Goal: Feedback & Contribution: Contribute content

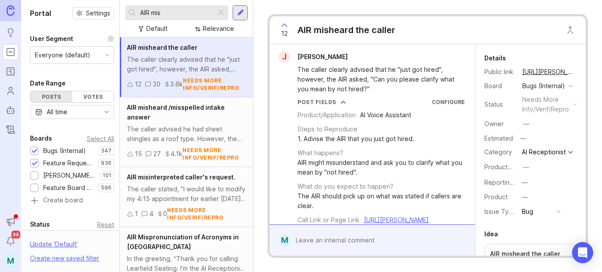
scroll to position [396, 0]
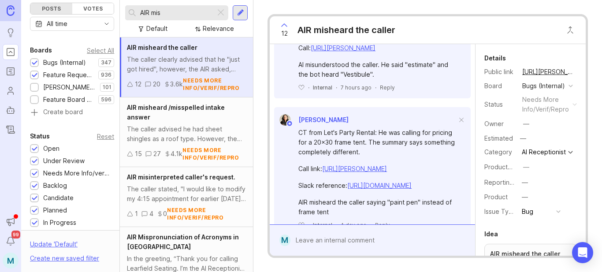
click at [37, 65] on div at bounding box center [35, 63] width 6 height 7
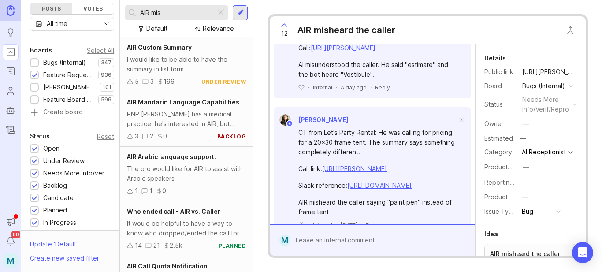
click at [240, 11] on div at bounding box center [240, 13] width 7 height 8
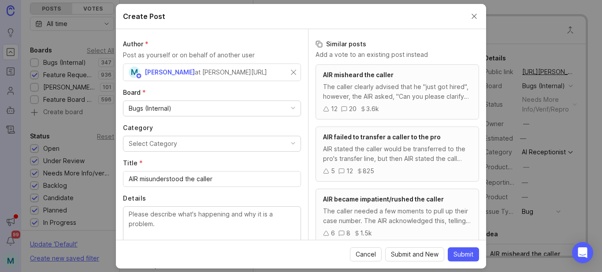
click at [263, 72] on div "M [PERSON_NAME] at [PERSON_NAME][URL]" at bounding box center [210, 72] width 162 height 11
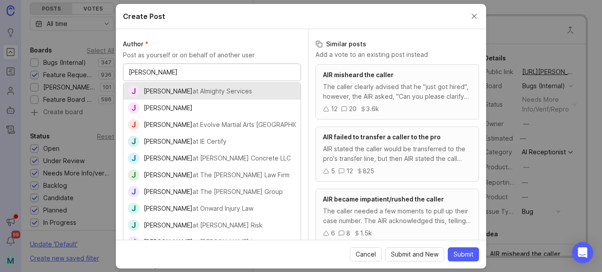
type input "[PERSON_NAME]"
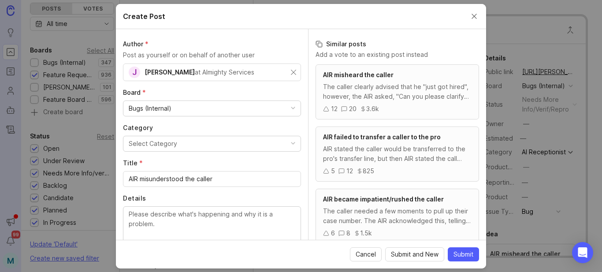
click at [217, 112] on div "Bugs (Internal)" at bounding box center [211, 108] width 177 height 15
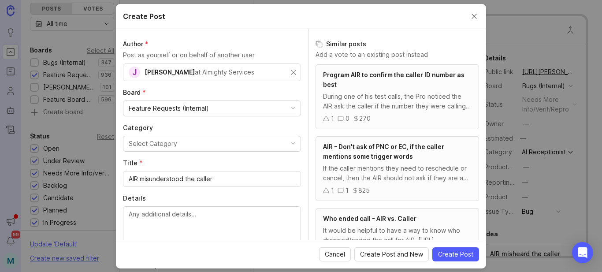
click at [192, 143] on button "Select Category" at bounding box center [212, 144] width 178 height 16
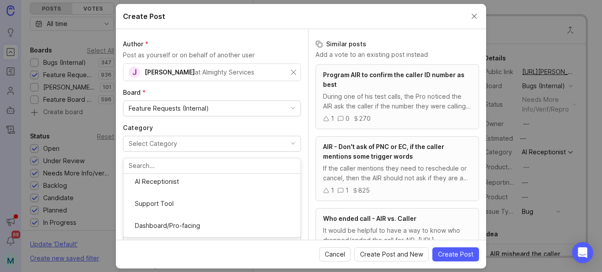
scroll to position [88, 0]
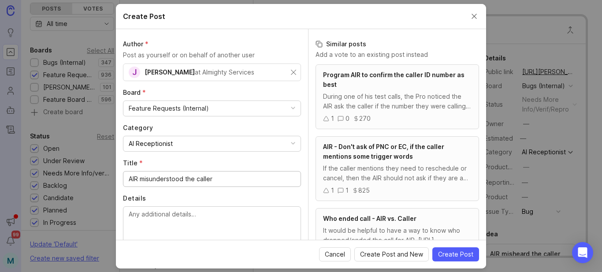
drag, startPoint x: 227, startPoint y: 183, endPoint x: 115, endPoint y: 178, distance: 111.6
click at [115, 178] on div "Create Post Author * Post as yourself or on behalf of another user J [PERSON_NA…" at bounding box center [301, 136] width 602 height 272
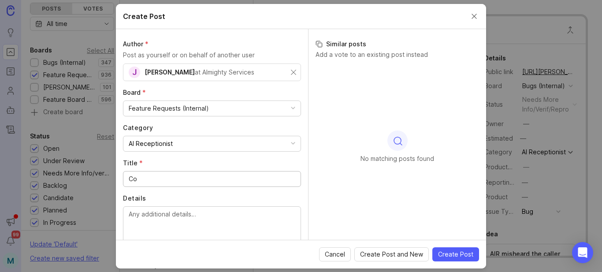
type input "C"
paste textarea "I've also put in a feature request for you to have a live human answers first d…"
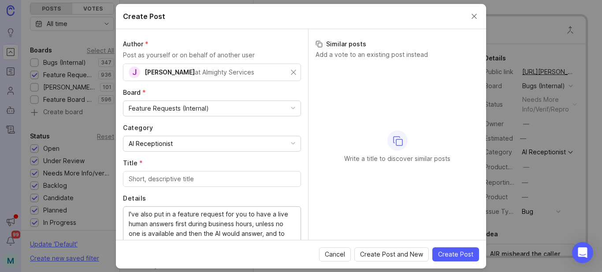
scroll to position [17, 0]
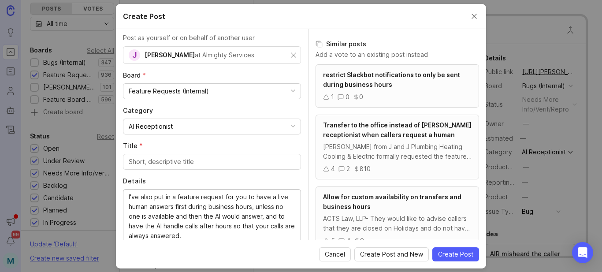
drag, startPoint x: 131, startPoint y: 197, endPoint x: 244, endPoint y: 196, distance: 112.8
click at [244, 196] on textarea "I've also put in a feature request for you to have a live human answers first d…" at bounding box center [212, 216] width 167 height 48
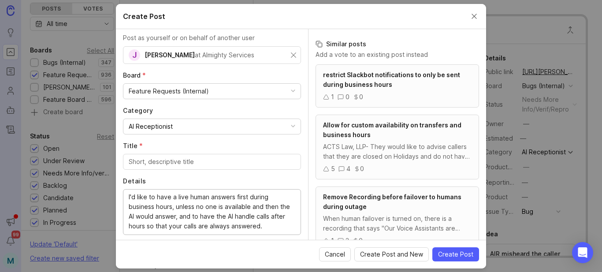
click at [234, 197] on textarea "I'd like to have a live human answers first during business hours, unless no on…" at bounding box center [212, 211] width 167 height 39
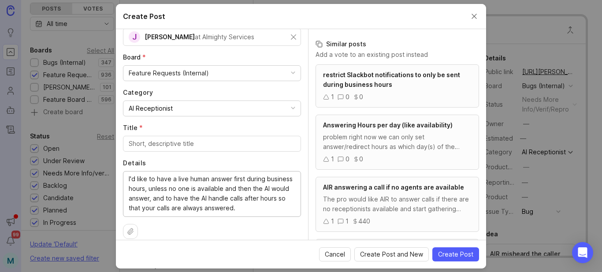
scroll to position [45, 0]
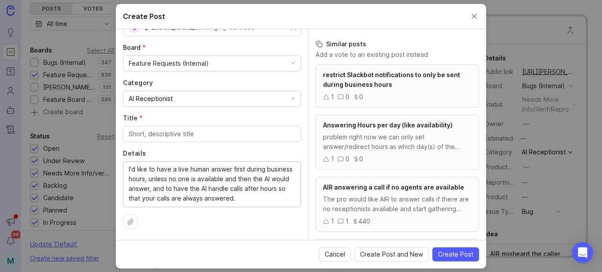
drag, startPoint x: 199, startPoint y: 200, endPoint x: 185, endPoint y: 199, distance: 14.6
click at [185, 199] on textarea "I'd like to have a live human answer first during business hours, unless no one…" at bounding box center [212, 183] width 167 height 39
click at [267, 191] on textarea "I'd like to have a live human answer first during business hours, unless no one…" at bounding box center [212, 183] width 167 height 39
click at [286, 198] on textarea "I'd like to have a live human answer first during business hours, unless no one…" at bounding box center [212, 188] width 167 height 48
type textarea "I'd like to have a live human answer first during business hours, unless no one…"
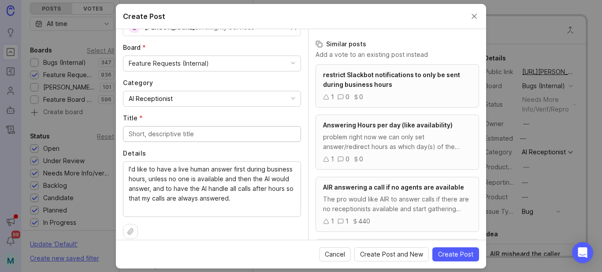
click at [210, 134] on input "Title *" at bounding box center [212, 134] width 167 height 10
click at [177, 135] on input "Title *" at bounding box center [212, 134] width 167 height 10
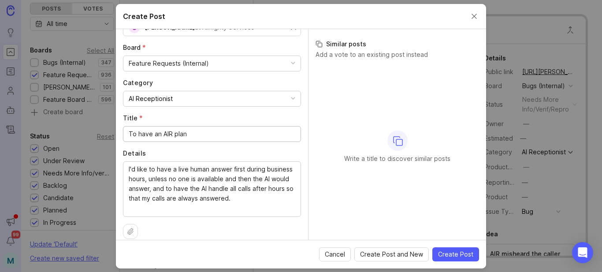
paste input "automatically switches between AI and human based on time of day,"
click at [162, 135] on input "To have an AIR plan automatically switches between AI and human based on time o…" at bounding box center [212, 134] width 167 height 10
type input "To have an AIR plan that automatically switches between AI and human based on t…"
click at [452, 260] on button "Create Post" at bounding box center [455, 254] width 47 height 14
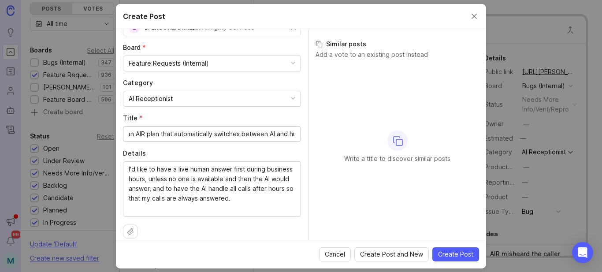
scroll to position [0, 0]
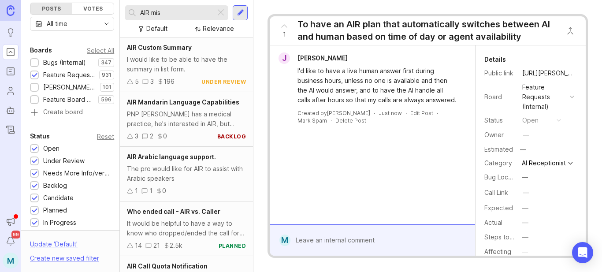
click at [577, 74] on button "copy icon" at bounding box center [583, 73] width 12 height 12
